Goal: Information Seeking & Learning: Find specific fact

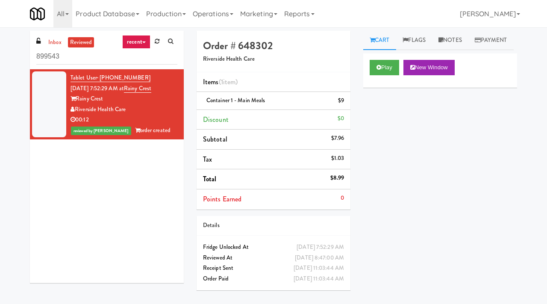
click at [463, 43] on link "Notes" at bounding box center [450, 40] width 36 height 19
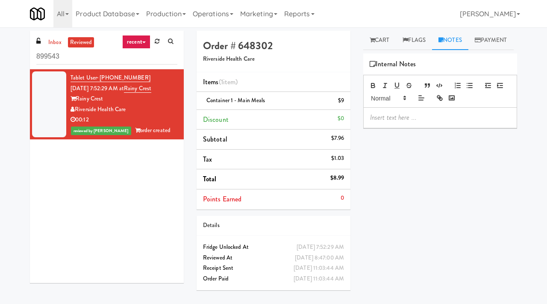
click at [388, 122] on p at bounding box center [440, 117] width 140 height 9
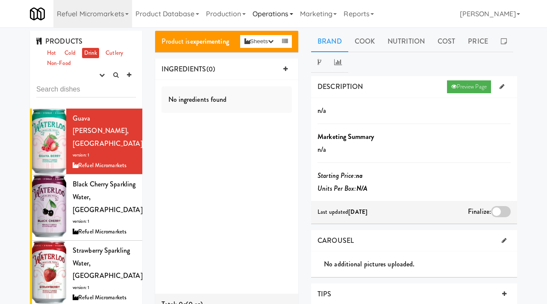
click at [270, 12] on link "Operations" at bounding box center [272, 13] width 47 height 27
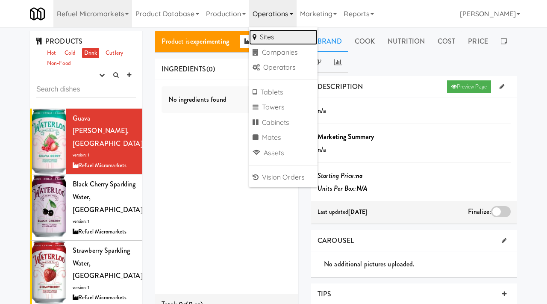
click at [270, 34] on link "Sites" at bounding box center [283, 36] width 68 height 15
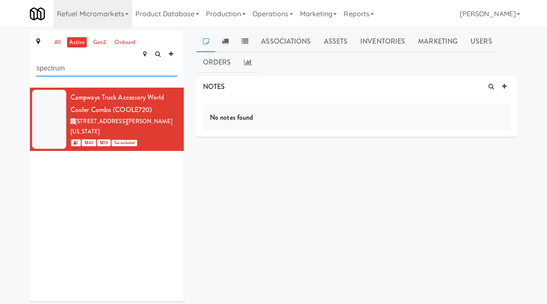
type input "spectrum"
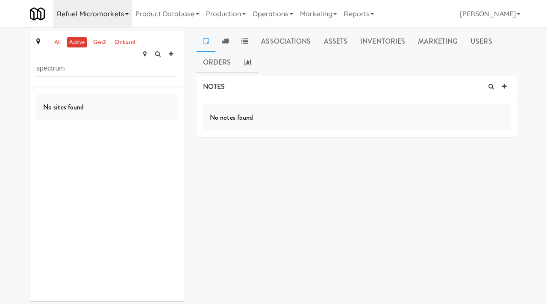
click at [100, 11] on link "Refuel Micromarkets" at bounding box center [92, 13] width 79 height 27
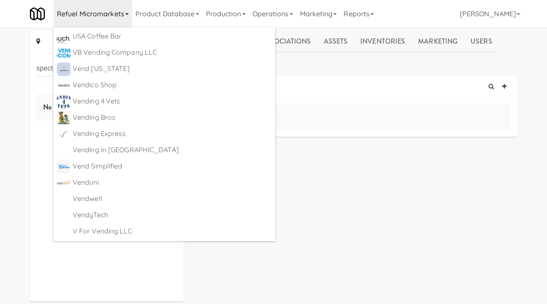
scroll to position [4501, 0]
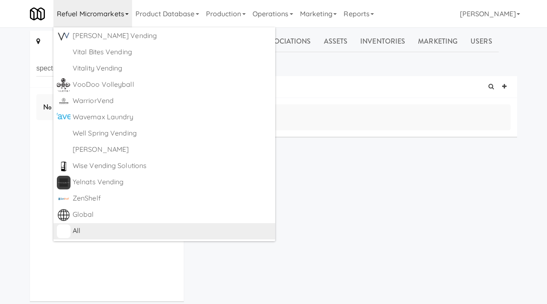
click at [85, 224] on div "All" at bounding box center [172, 230] width 199 height 13
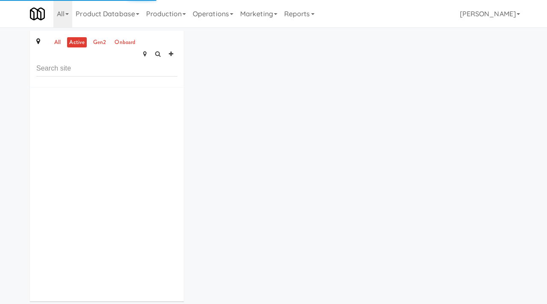
click at [67, 67] on div "all active gen2 onboard" at bounding box center [107, 59] width 154 height 57
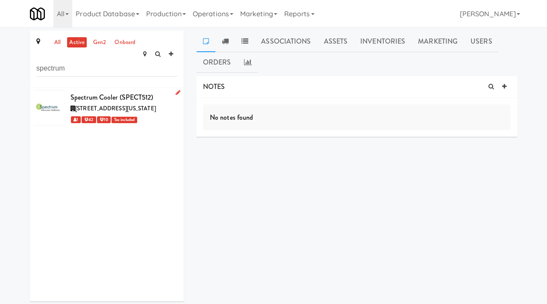
type input "spectrum"
click at [144, 103] on div "15115 Southwest Sequoia Parkway, Portland Oregon" at bounding box center [123, 108] width 107 height 11
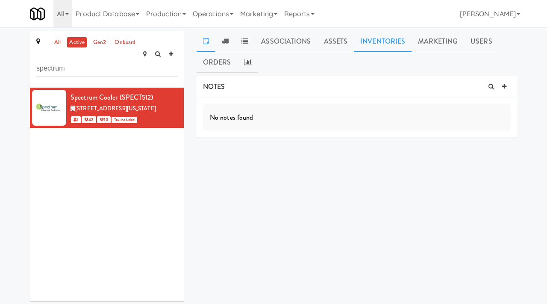
click at [382, 44] on link "Inventories" at bounding box center [383, 41] width 58 height 21
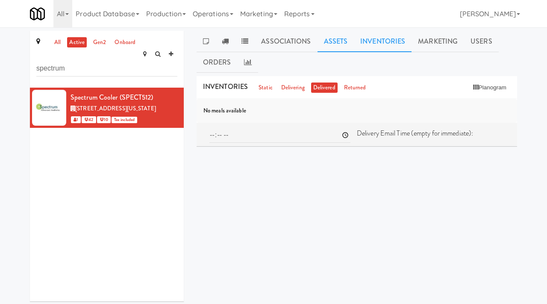
click at [333, 42] on link "Assets" at bounding box center [335, 41] width 37 height 21
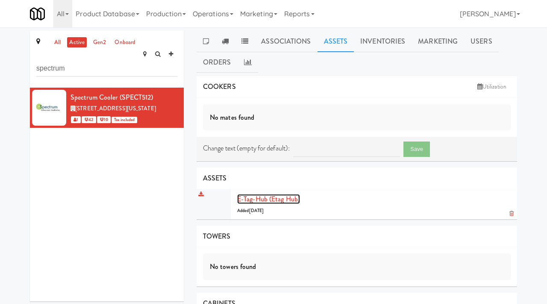
click at [270, 195] on link "E-tag-hub (Etag Hub)" at bounding box center [268, 199] width 63 height 10
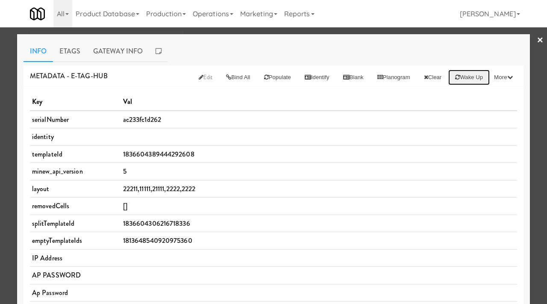
click at [475, 82] on button "Wake up" at bounding box center [468, 77] width 41 height 15
click at [126, 50] on link "Gateway Info" at bounding box center [118, 51] width 62 height 21
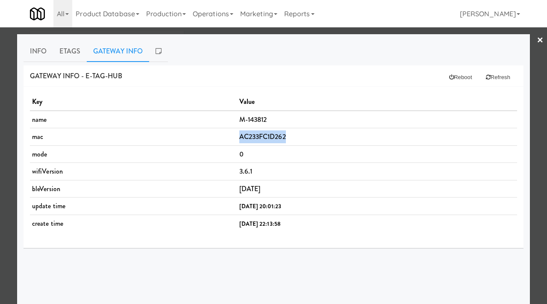
drag, startPoint x: 279, startPoint y: 136, endPoint x: 226, endPoint y: 131, distance: 54.0
click at [237, 131] on td "AC233FC1D262" at bounding box center [377, 137] width 280 height 18
copy td "AC233FC1D262"
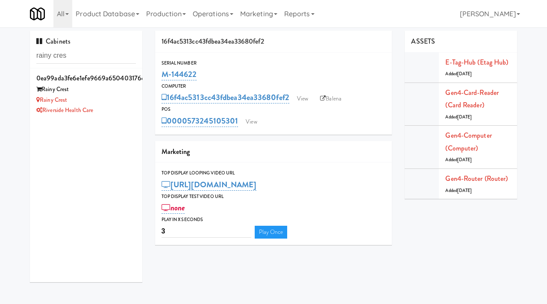
scroll to position [27, 0]
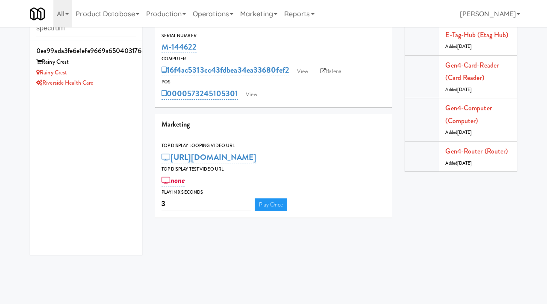
type input "spectrum"
click at [106, 82] on div "ZenShelf" at bounding box center [86, 83] width 100 height 11
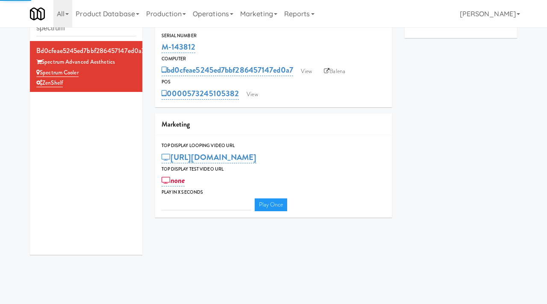
type input "3"
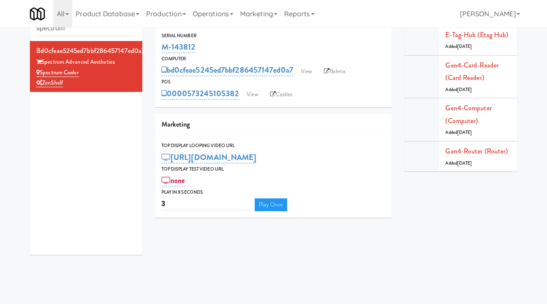
drag, startPoint x: 203, startPoint y: 46, endPoint x: 161, endPoint y: 45, distance: 42.7
click at [161, 45] on div "Serial Number M-143812" at bounding box center [273, 43] width 237 height 23
copy link "M-143812"
drag, startPoint x: 87, startPoint y: 76, endPoint x: 41, endPoint y: 72, distance: 46.7
click at [41, 72] on div "Spectrum Cooler" at bounding box center [86, 72] width 100 height 11
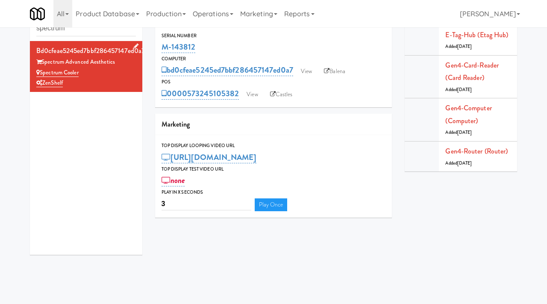
copy link "Spectrum Cooler"
